Goal: Information Seeking & Learning: Learn about a topic

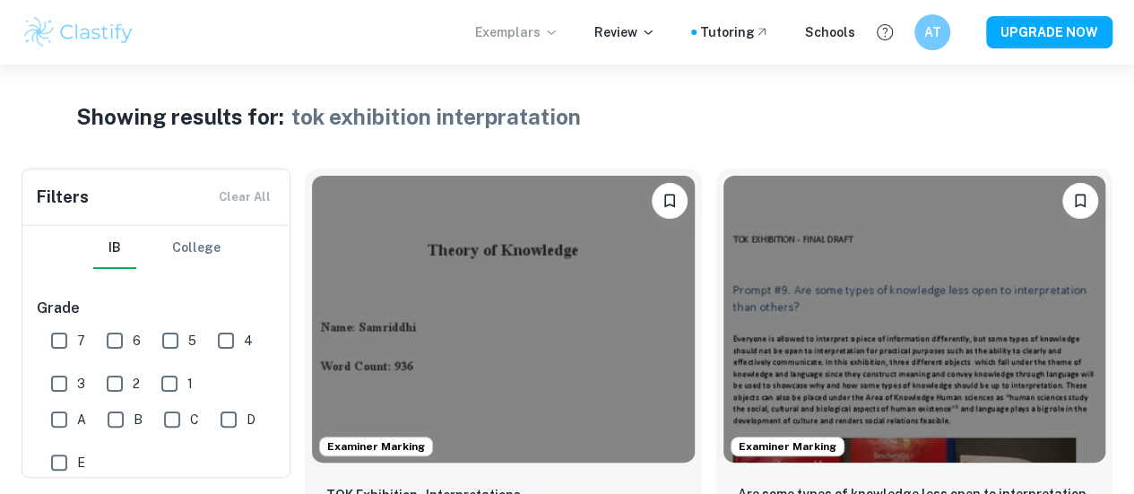
click at [547, 34] on p "Exemplars" at bounding box center [516, 32] width 83 height 20
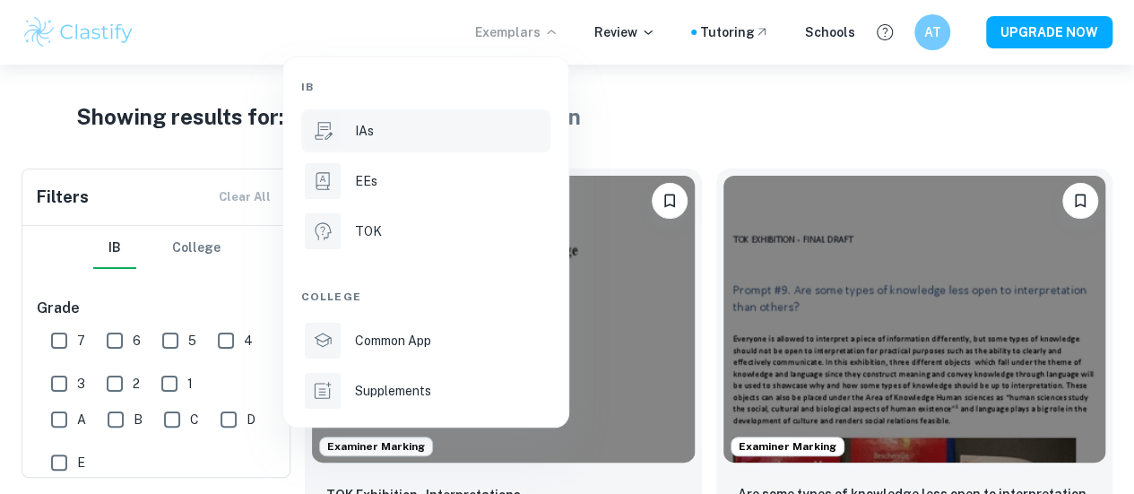
click at [388, 149] on li "IAs" at bounding box center [425, 130] width 249 height 43
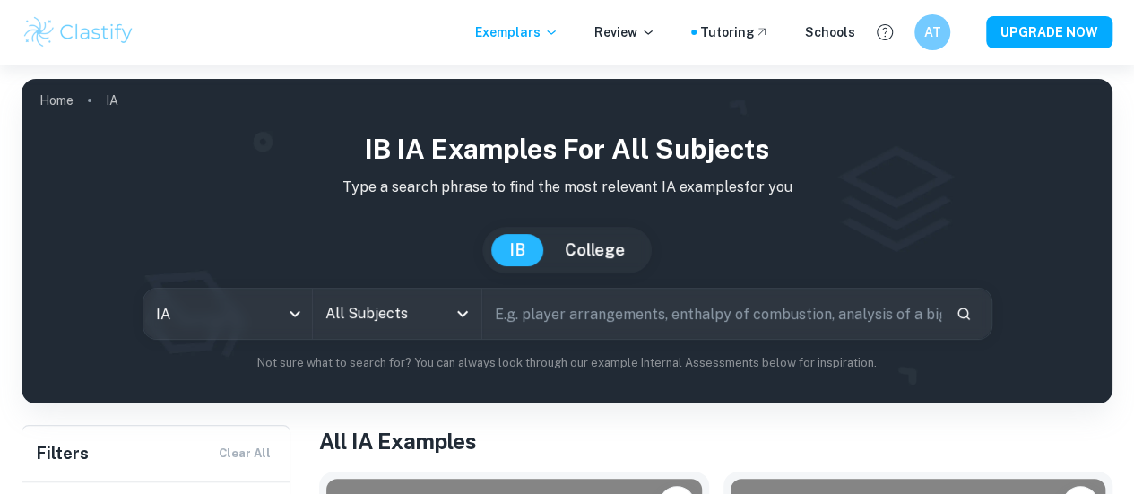
click at [624, 311] on input "text" at bounding box center [711, 314] width 459 height 50
type input "i"
type input "math aa iatlys population"
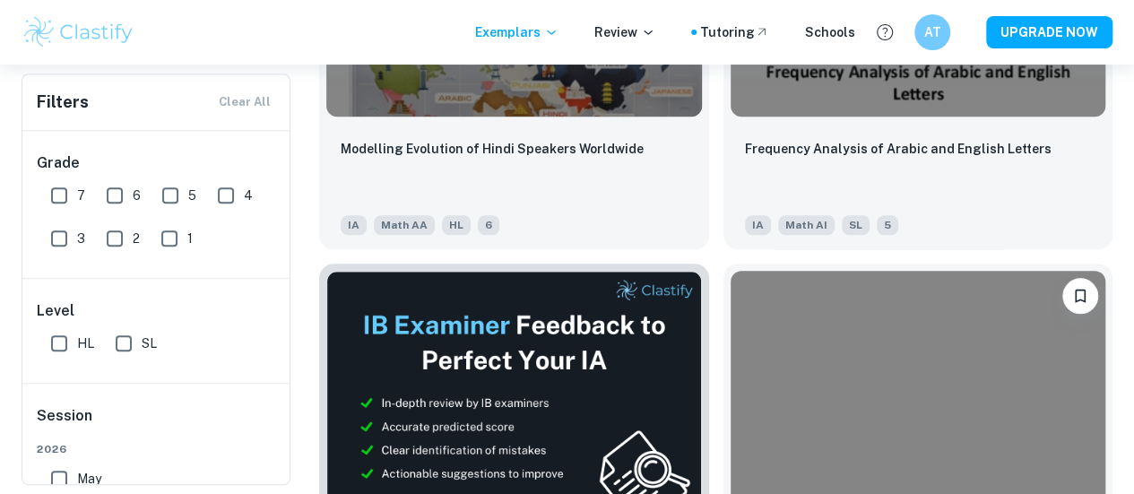
scroll to position [644, 0]
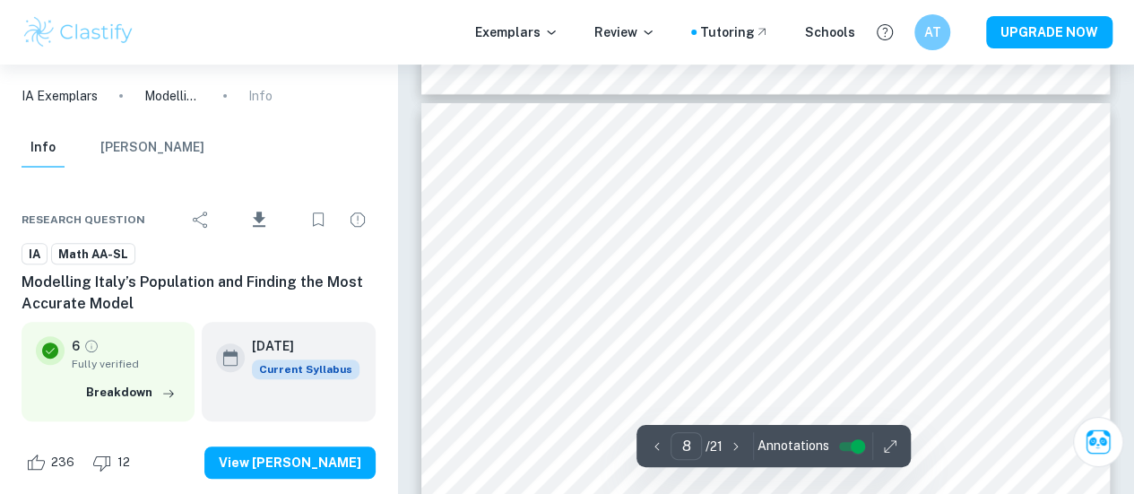
scroll to position [7011, 0]
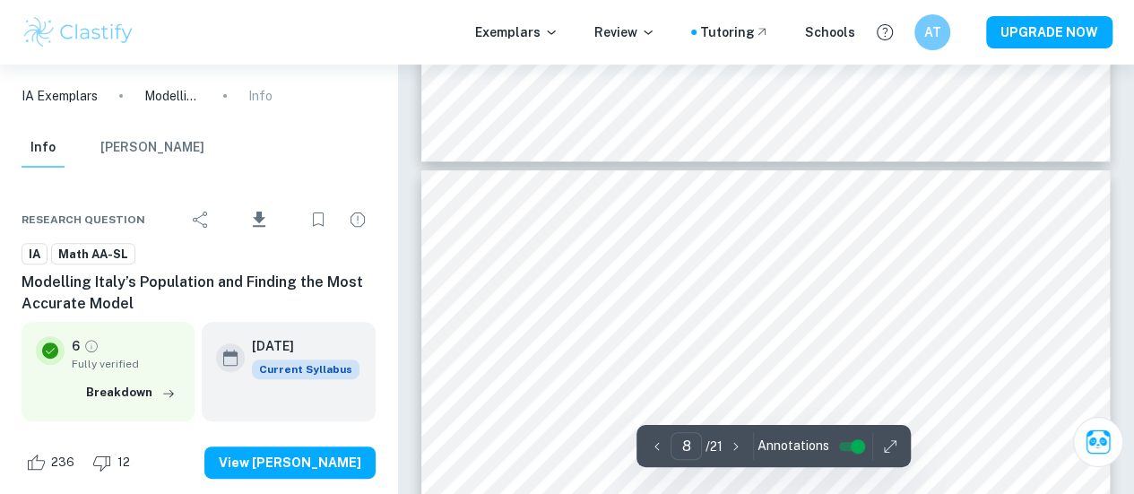
type input "7"
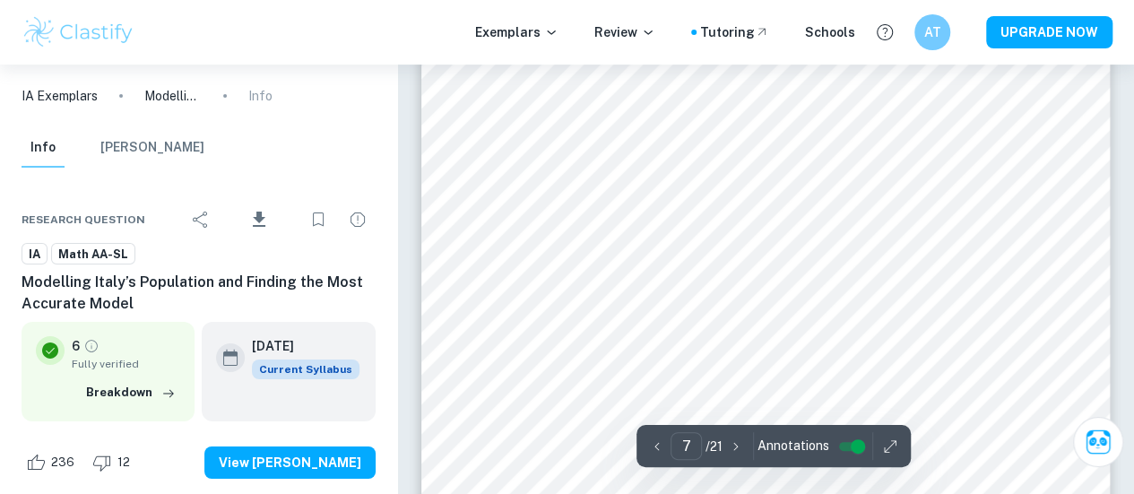
scroll to position [6415, 0]
